Goal: Task Accomplishment & Management: Complete application form

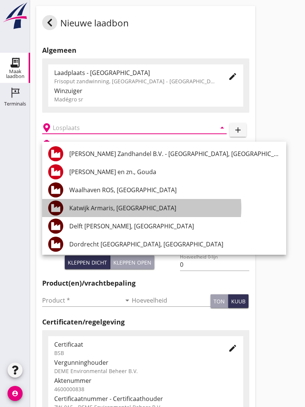
click at [137, 207] on div "Katwijk Armaris, [GEOGRAPHIC_DATA]" at bounding box center [174, 208] width 211 height 9
type input "Katwijk Armaris, [GEOGRAPHIC_DATA]"
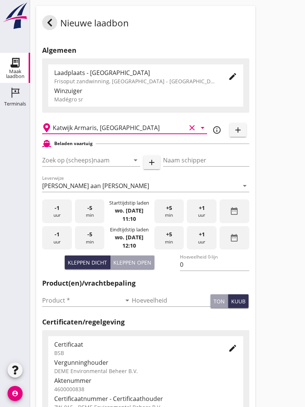
click at [102, 166] on input "Zoek op (scheeps)naam" at bounding box center [80, 160] width 77 height 12
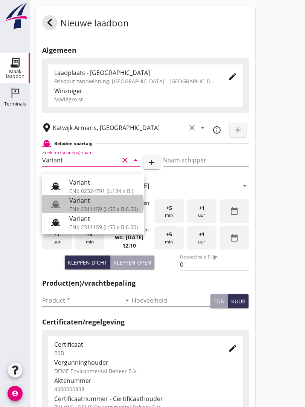
click at [97, 204] on div "Variant" at bounding box center [103, 200] width 69 height 9
type input "Variant"
type input "[PERSON_NAME]"
type input "337"
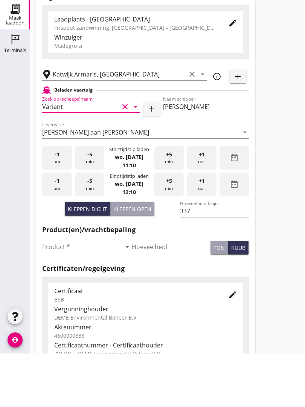
click at [59, 294] on input "Product *" at bounding box center [81, 300] width 79 height 12
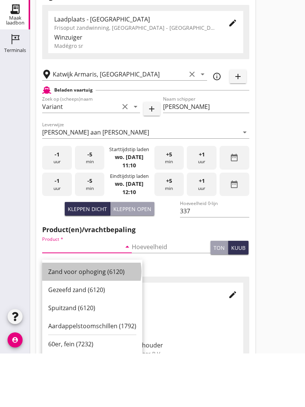
click at [93, 321] on div "Zand voor ophoging (6120)" at bounding box center [92, 325] width 88 height 9
type input "Zand voor ophoging (6120)"
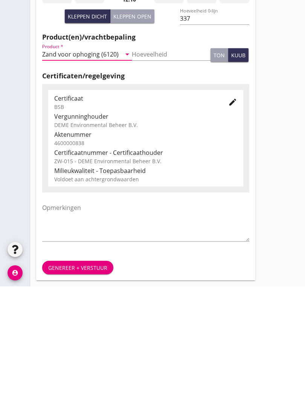
scroll to position [132, 0]
click at [78, 384] on div "Genereer + verstuur" at bounding box center [77, 388] width 59 height 8
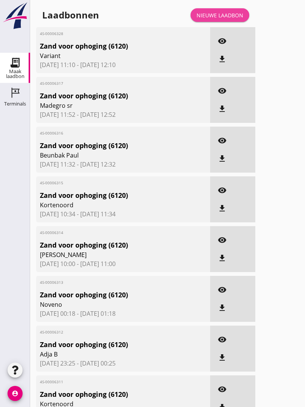
click at [228, 17] on link "Nieuwe laadbon" at bounding box center [220, 15] width 59 height 14
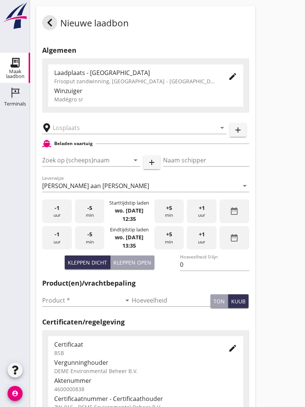
click at [89, 130] on input "text" at bounding box center [129, 128] width 153 height 12
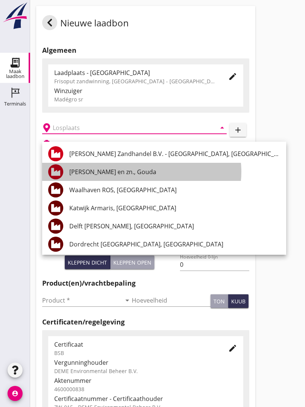
click at [127, 172] on div "[PERSON_NAME] en zn., Gouda" at bounding box center [174, 171] width 211 height 9
type input "[PERSON_NAME] en zn., Gouda"
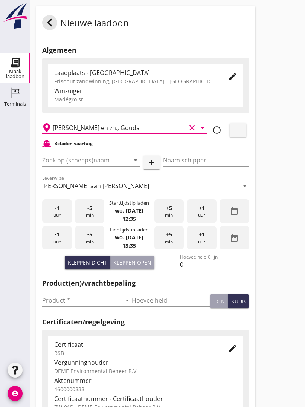
click at [110, 166] on input "Zoek op (scheeps)naam" at bounding box center [80, 160] width 77 height 12
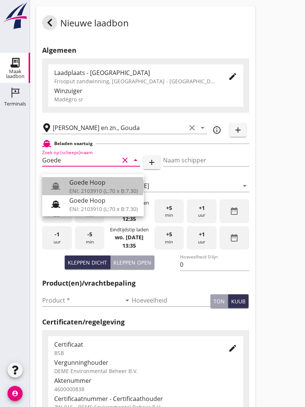
click at [100, 182] on div "Goede Hoop" at bounding box center [103, 182] width 69 height 9
type input "Goede Hoop"
type input "[PERSON_NAME]"
type input "555"
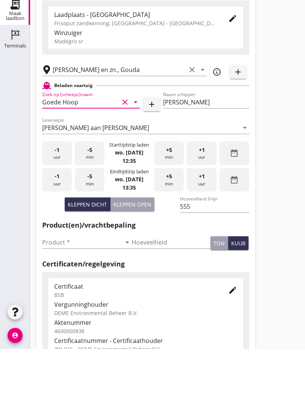
click at [63, 294] on input "Product *" at bounding box center [81, 300] width 79 height 12
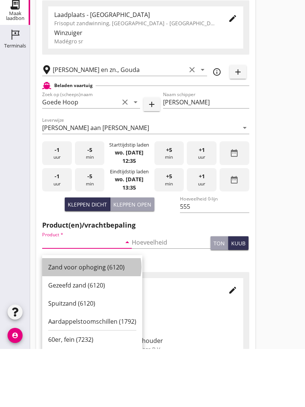
click at [98, 321] on div "Zand voor ophoging (6120)" at bounding box center [92, 325] width 88 height 9
type input "Zand voor ophoging (6120)"
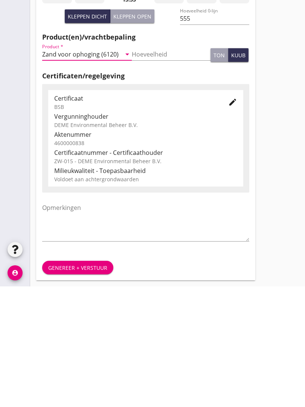
scroll to position [132, 0]
click at [89, 384] on div "Genereer + verstuur" at bounding box center [77, 388] width 59 height 8
